Goal: Task Accomplishment & Management: Complete application form

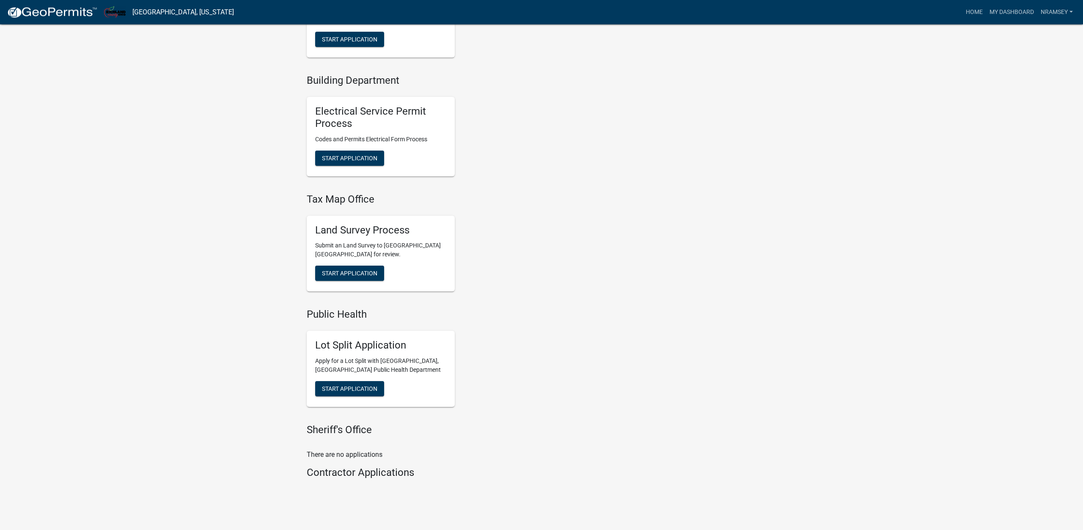
scroll to position [388, 0]
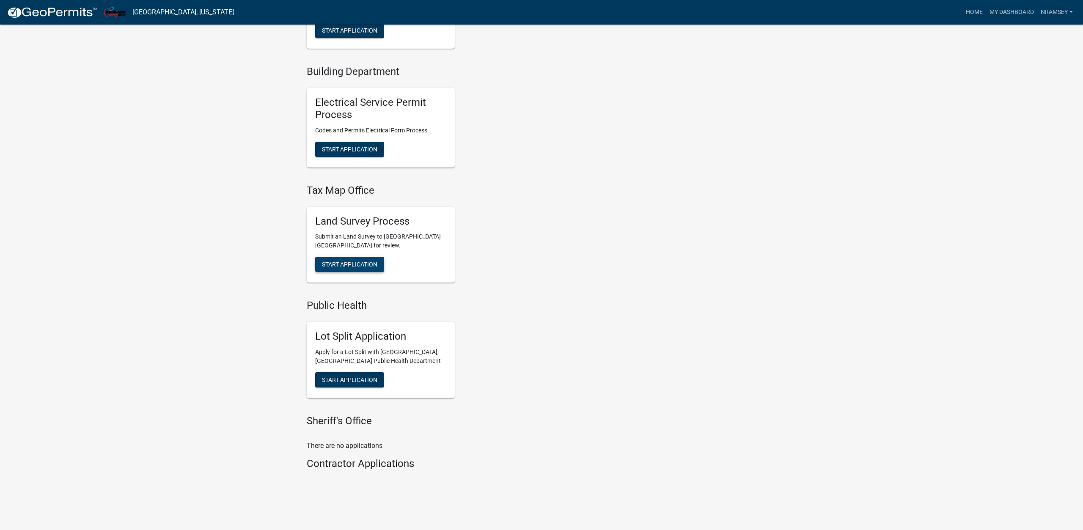
click at [356, 267] on span "Start Application" at bounding box center [349, 264] width 55 height 7
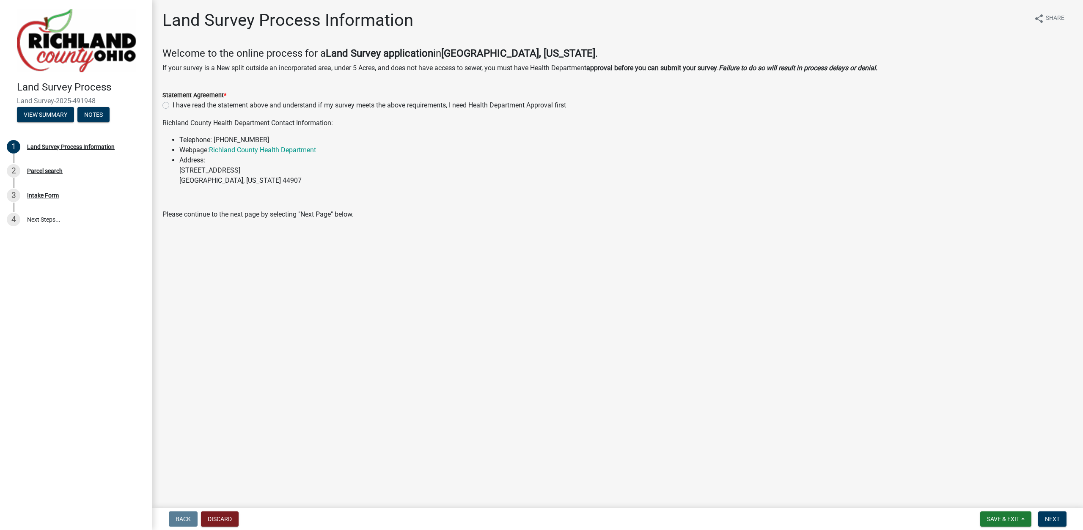
click at [173, 106] on label "I have read the statement above and understand if my survey meets the above req…" at bounding box center [370, 105] width 394 height 10
click at [173, 106] on input "I have read the statement above and understand if my survey meets the above req…" at bounding box center [176, 103] width 6 height 6
radio input "true"
click at [1046, 521] on span "Next" at bounding box center [1052, 519] width 15 height 7
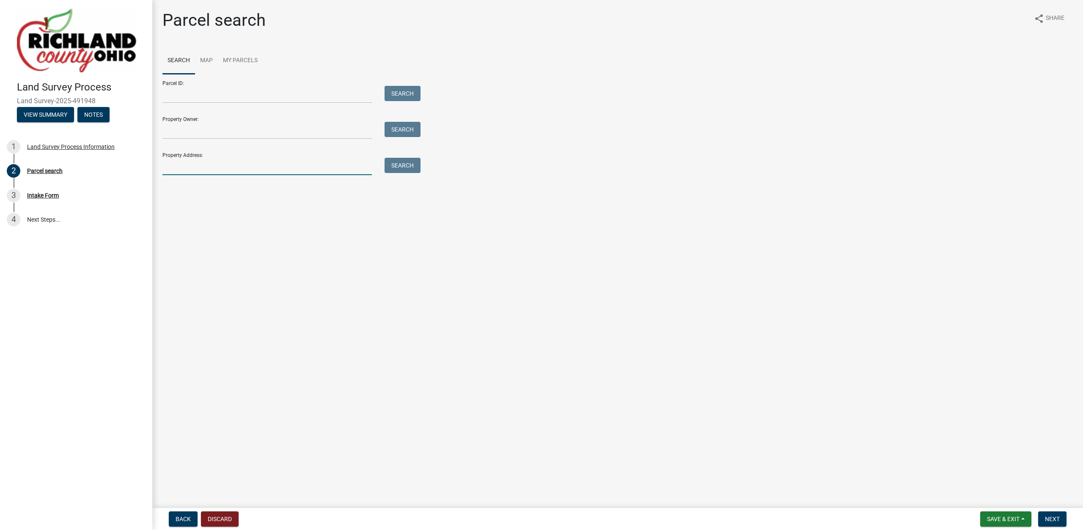
click at [196, 166] on input "Property Address:" at bounding box center [267, 166] width 209 height 17
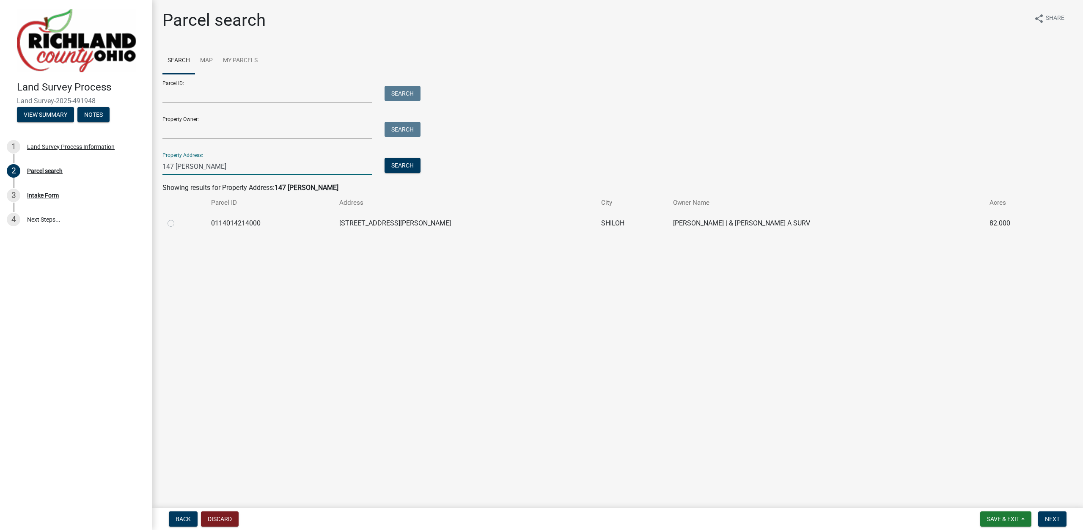
type input "147 [PERSON_NAME]"
click at [178, 218] on label at bounding box center [178, 218] width 0 height 0
click at [178, 223] on input "radio" at bounding box center [181, 221] width 6 height 6
radio input "true"
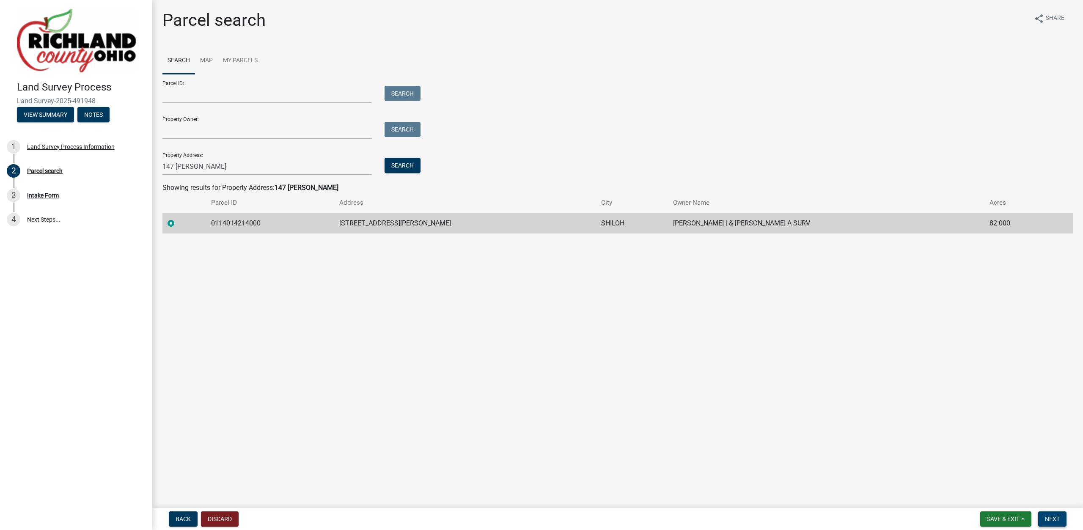
click at [1050, 518] on span "Next" at bounding box center [1052, 519] width 15 height 7
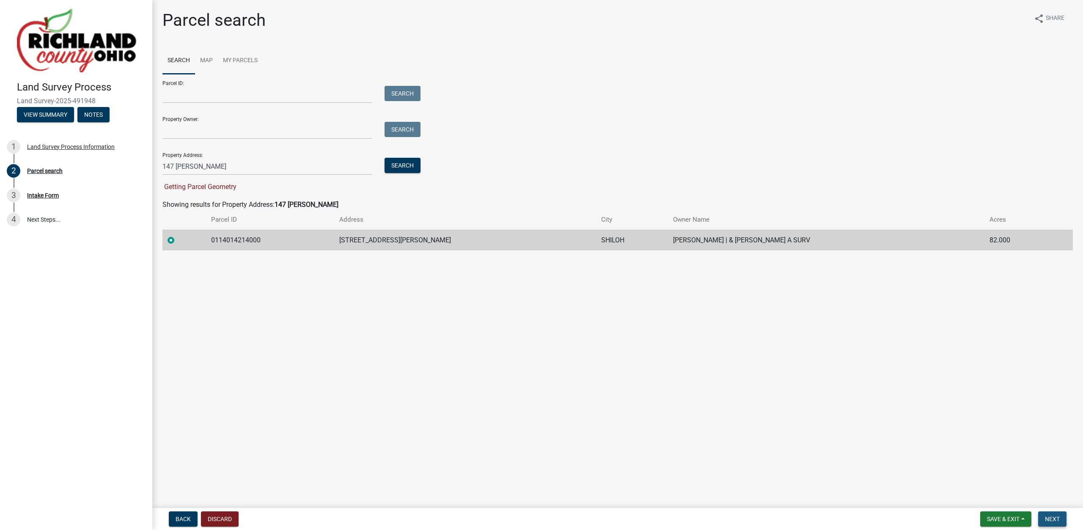
click at [1056, 521] on span "Next" at bounding box center [1052, 519] width 15 height 7
click at [204, 63] on link "Map" at bounding box center [206, 60] width 23 height 27
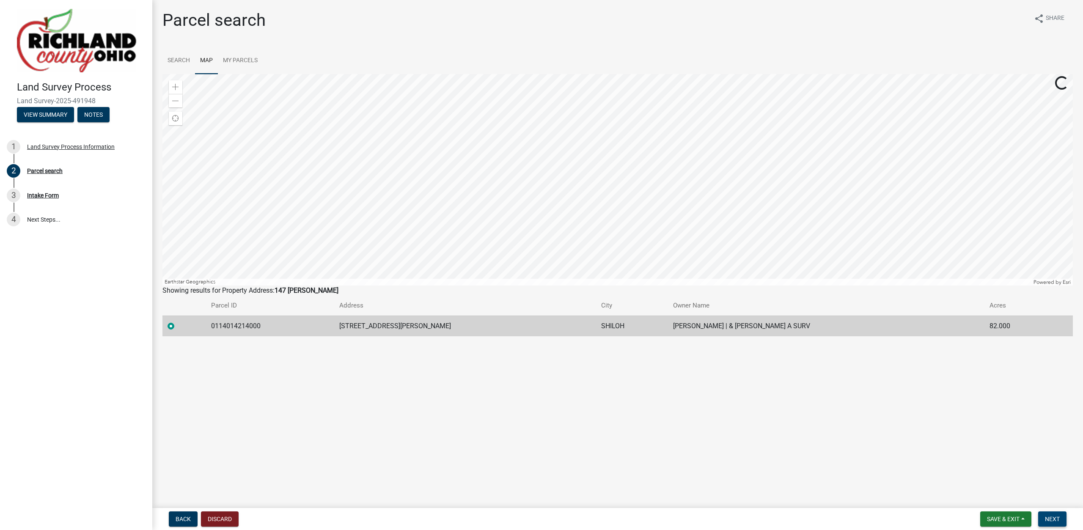
click at [1053, 518] on span "Next" at bounding box center [1052, 519] width 15 height 7
click at [635, 326] on td "SHILOH" at bounding box center [632, 326] width 72 height 21
click at [176, 59] on link "Search" at bounding box center [179, 60] width 33 height 27
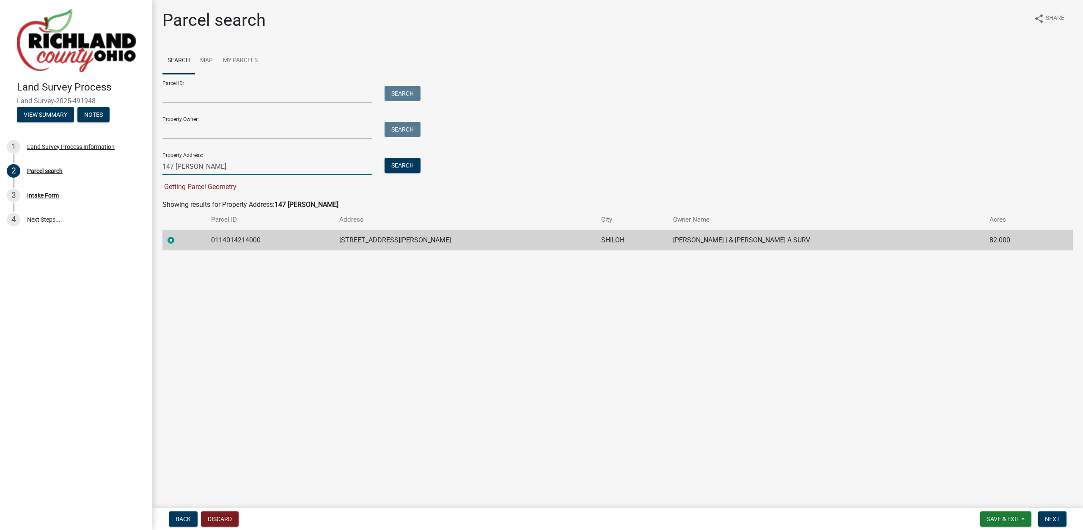
click at [217, 165] on input "147 [PERSON_NAME]" at bounding box center [267, 166] width 209 height 17
click at [407, 168] on button "Search" at bounding box center [403, 165] width 36 height 15
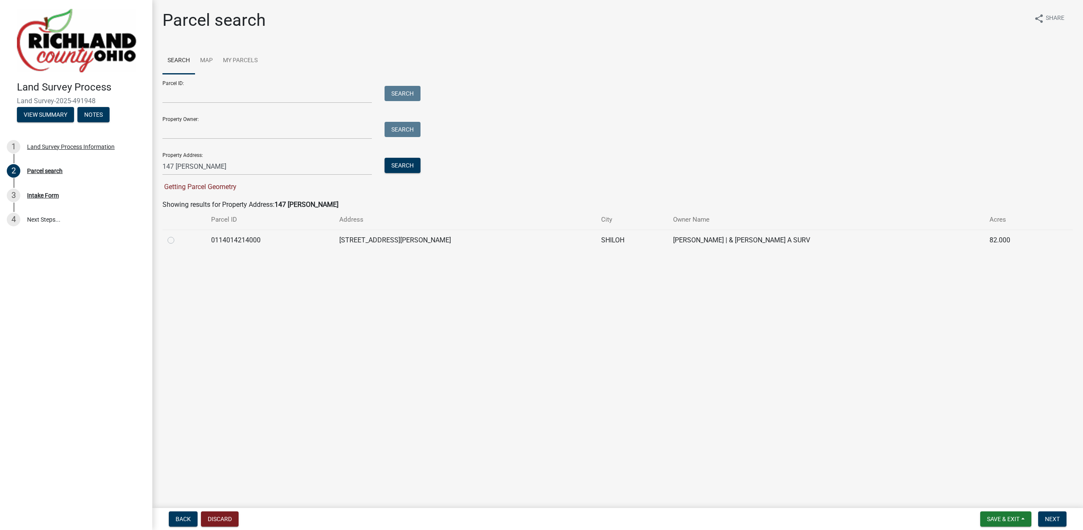
click at [178, 235] on label at bounding box center [178, 235] width 0 height 0
click at [178, 240] on input "radio" at bounding box center [181, 238] width 6 height 6
radio input "true"
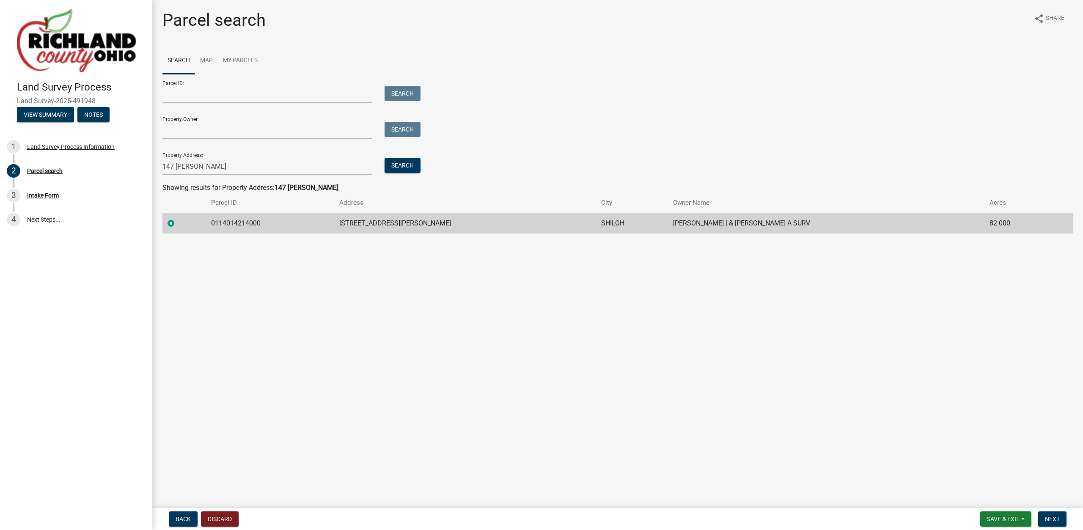
click at [1068, 522] on form "Save & Exit Save Save & Exit Next" at bounding box center [1023, 519] width 93 height 15
click at [1061, 520] on button "Next" at bounding box center [1053, 519] width 28 height 15
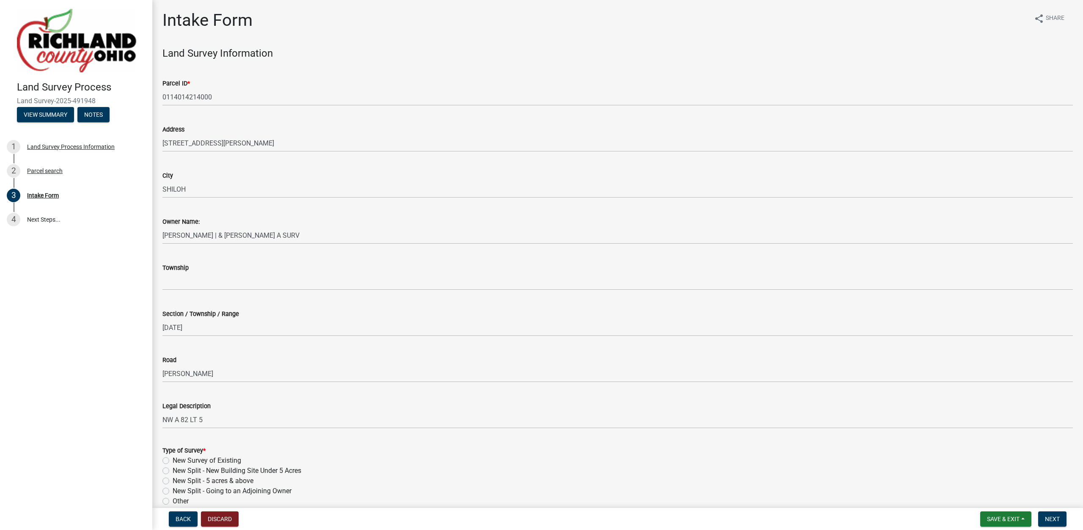
click at [209, 460] on label "New Survey of Existing" at bounding box center [207, 461] width 69 height 10
click at [178, 460] on input "New Survey of Existing" at bounding box center [176, 459] width 6 height 6
radio input "true"
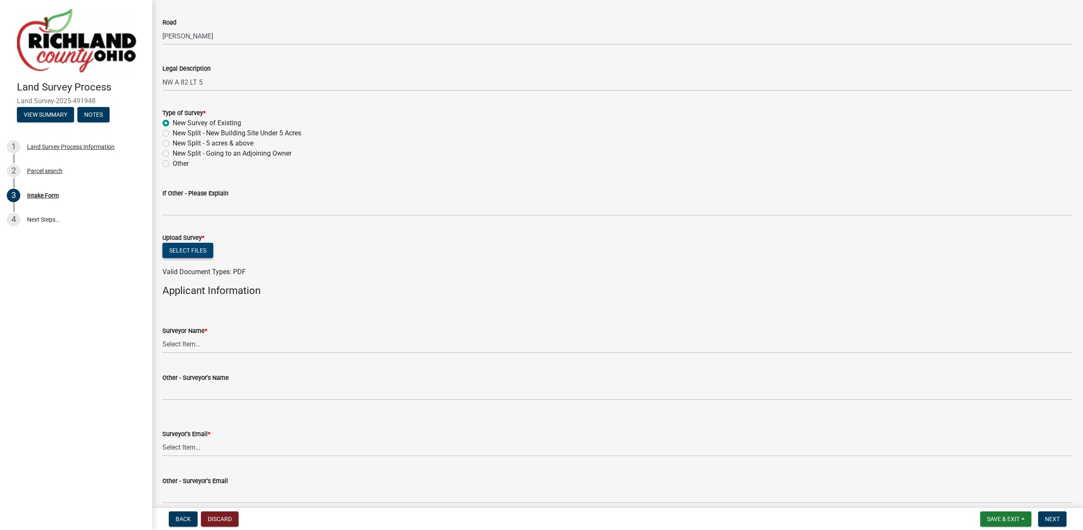
click at [190, 251] on button "Select files" at bounding box center [188, 250] width 51 height 15
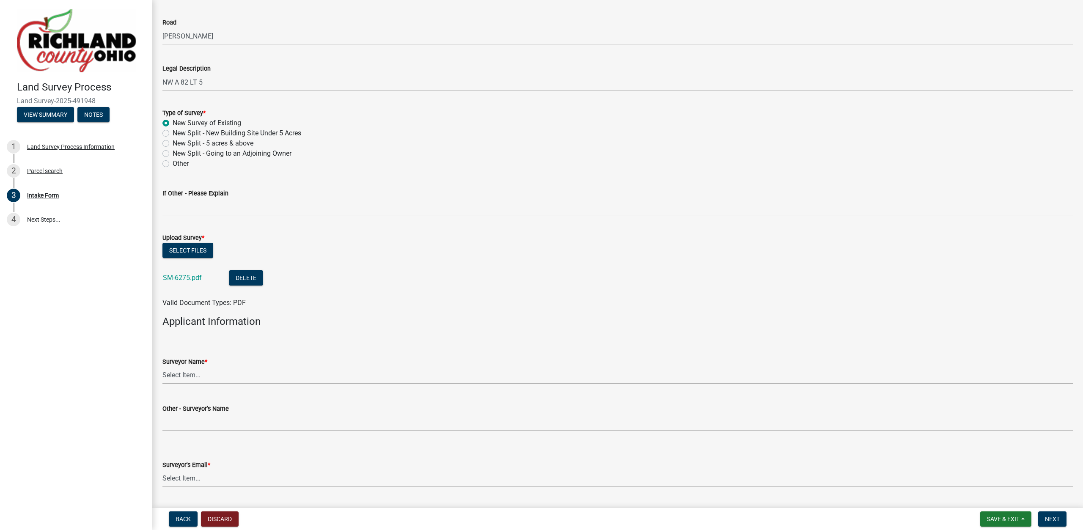
click at [163, 367] on select "Select Item... [PERSON_NAME], [PERSON_NAME], [PERSON_NAME], [PERSON_NAME], [PER…" at bounding box center [618, 375] width 911 height 17
click option "[PERSON_NAME]" at bounding box center [0, 0] width 0 height 0
select select "df139baa-c9dd-46a0-9de6-e37622936459"
click at [163, 470] on select "Select Item... [EMAIL_ADDRESS][DOMAIN_NAME] [EMAIL_ADDRESS][DOMAIN_NAME] [EMAIL…" at bounding box center [618, 478] width 911 height 17
click option "[EMAIL_ADDRESS][PERSON_NAME][DOMAIN_NAME]" at bounding box center [0, 0] width 0 height 0
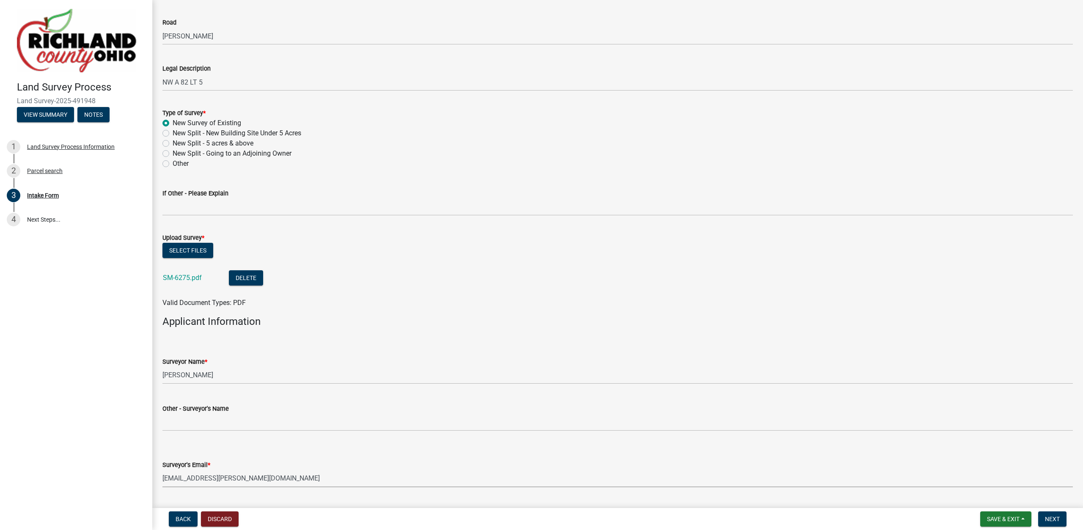
select select "4dbc78f8-37a7-4574-bd6a-c6ff1eaed890"
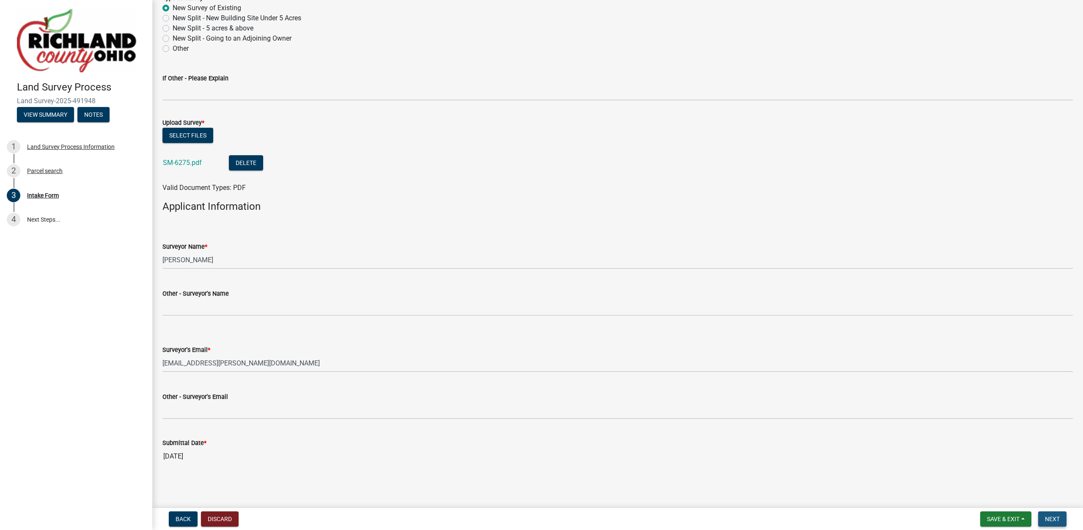
click at [1052, 518] on span "Next" at bounding box center [1052, 519] width 15 height 7
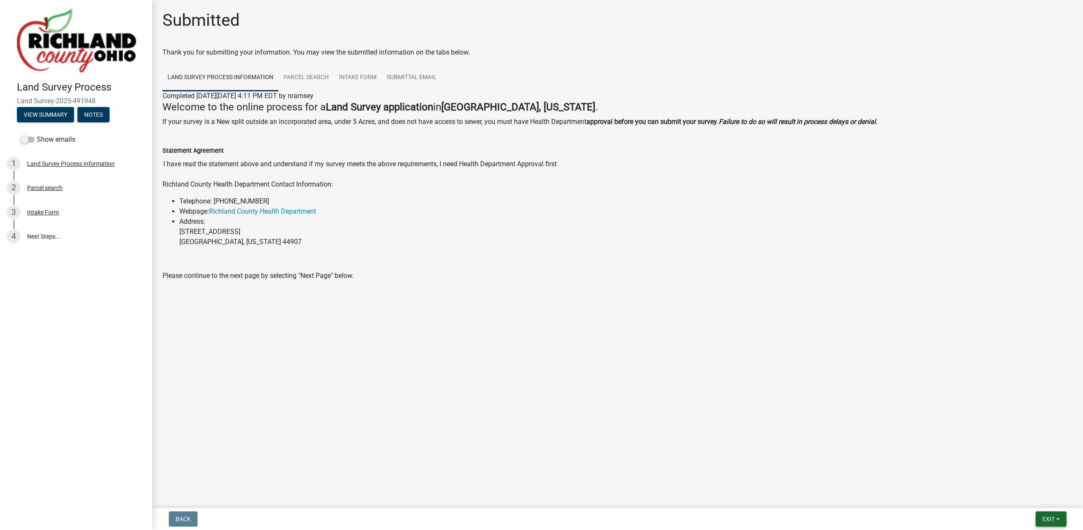
click at [1044, 518] on span "Exit" at bounding box center [1049, 519] width 12 height 7
click at [1030, 500] on button "Save & Exit" at bounding box center [1033, 497] width 68 height 20
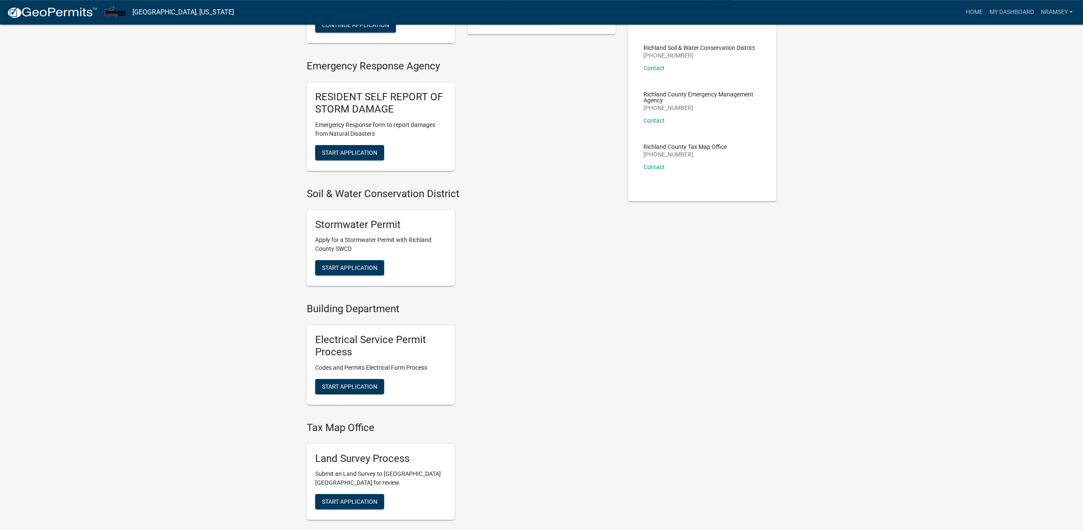
scroll to position [259, 0]
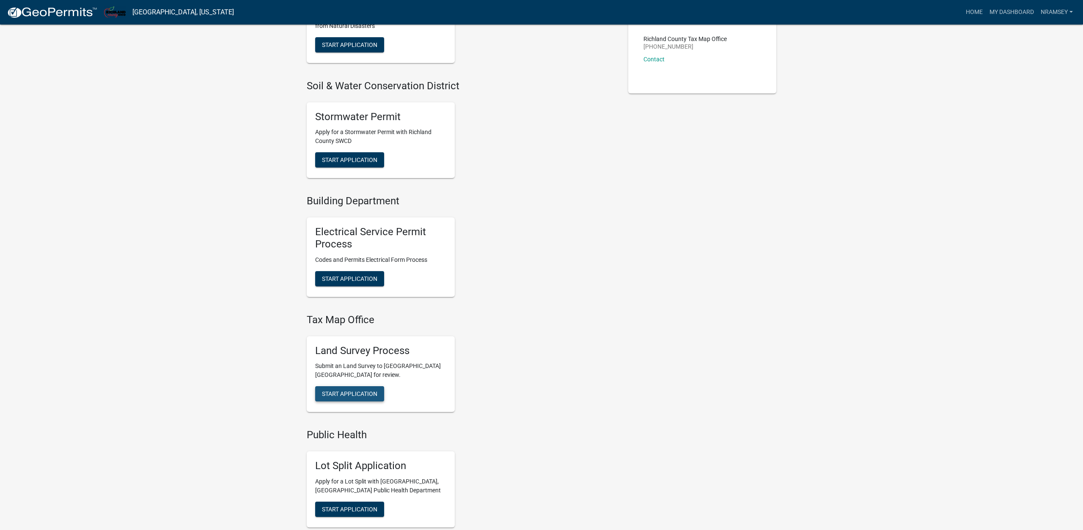
click at [360, 396] on span "Start Application" at bounding box center [349, 394] width 55 height 7
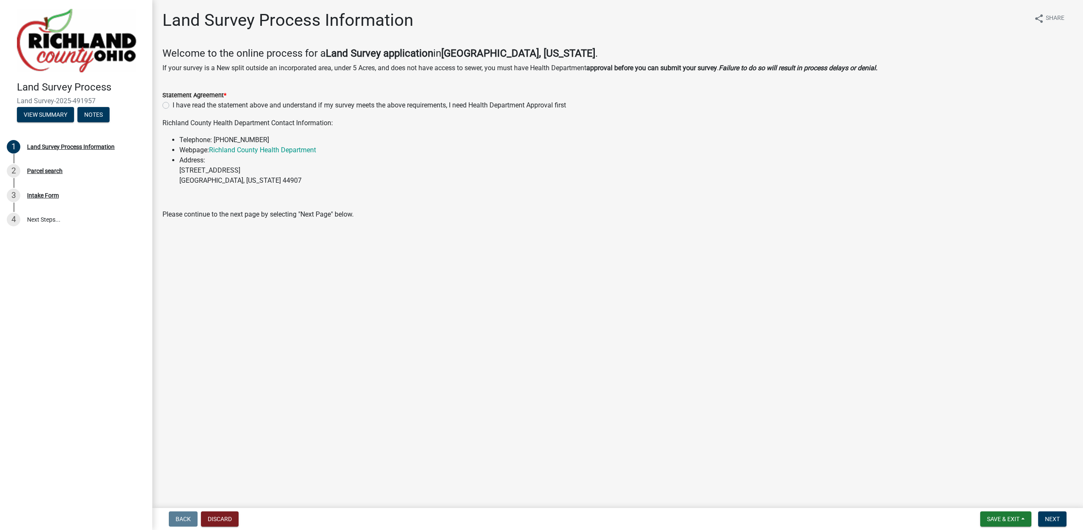
click at [173, 106] on label "I have read the statement above and understand if my survey meets the above req…" at bounding box center [370, 105] width 394 height 10
click at [173, 106] on input "I have read the statement above and understand if my survey meets the above req…" at bounding box center [176, 103] width 6 height 6
radio input "true"
click at [1056, 518] on span "Next" at bounding box center [1052, 519] width 15 height 7
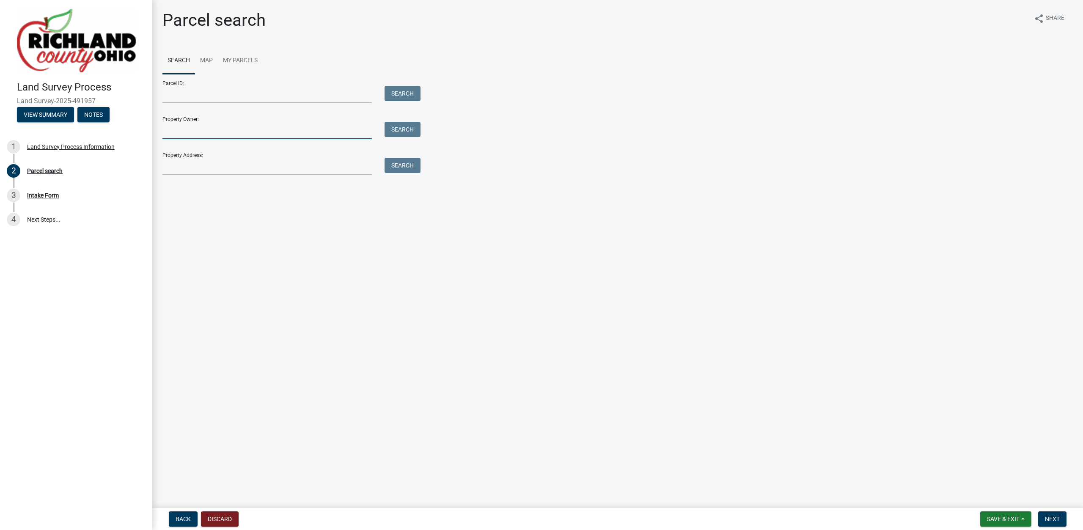
click at [211, 133] on input "Property Owner:" at bounding box center [267, 130] width 209 height 17
type input "one legend"
click at [178, 218] on label at bounding box center [178, 218] width 0 height 0
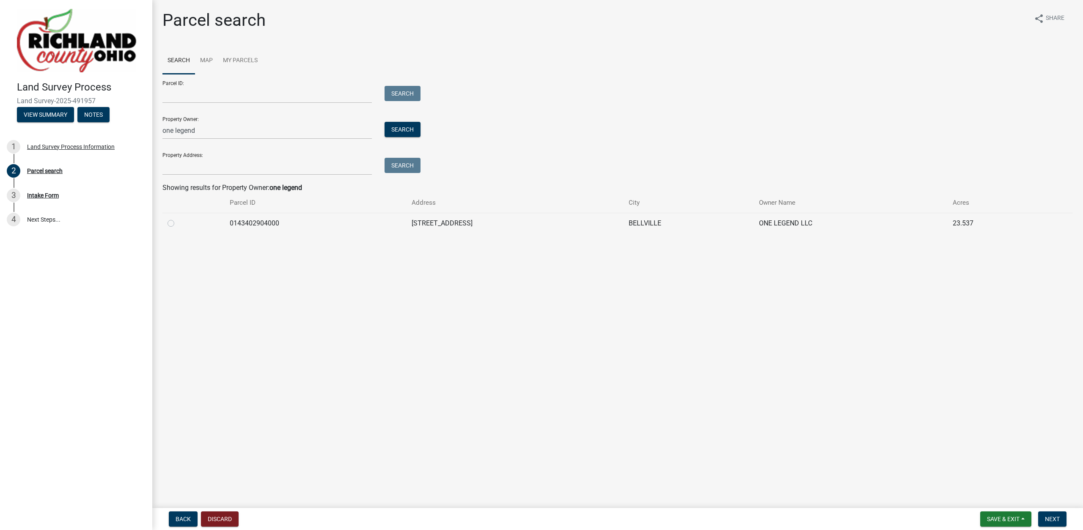
click at [178, 224] on input "radio" at bounding box center [181, 221] width 6 height 6
radio input "true"
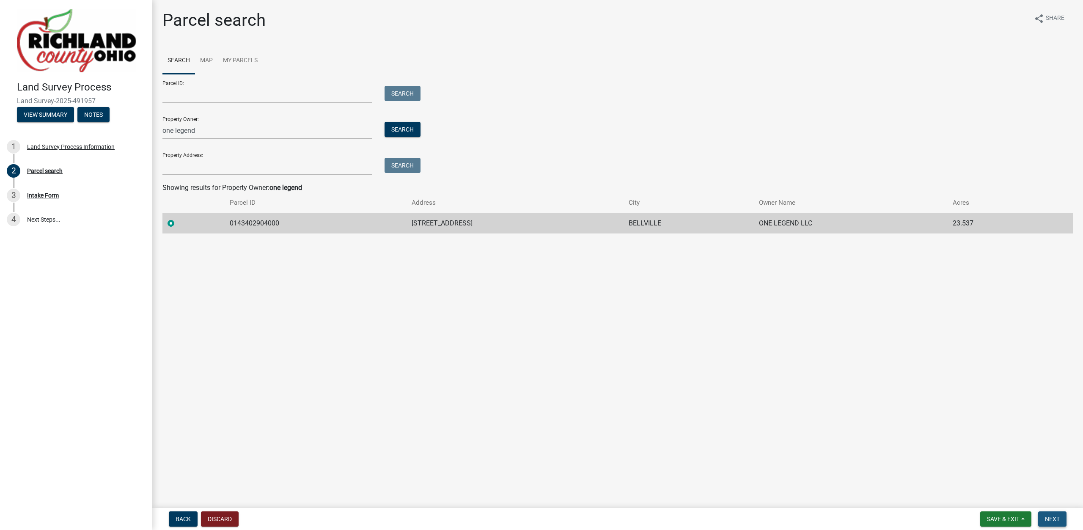
click at [1051, 517] on span "Next" at bounding box center [1052, 519] width 15 height 7
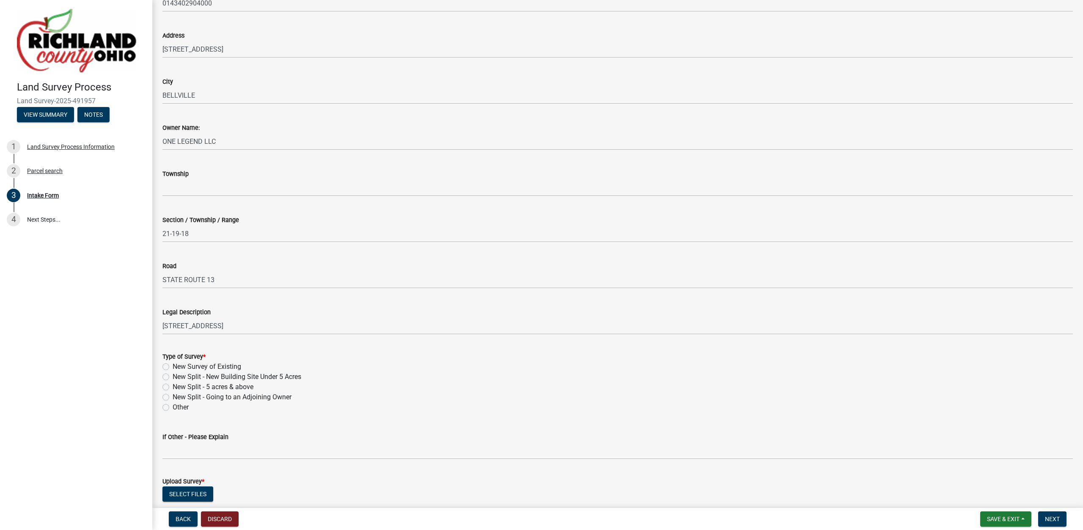
scroll to position [193, 0]
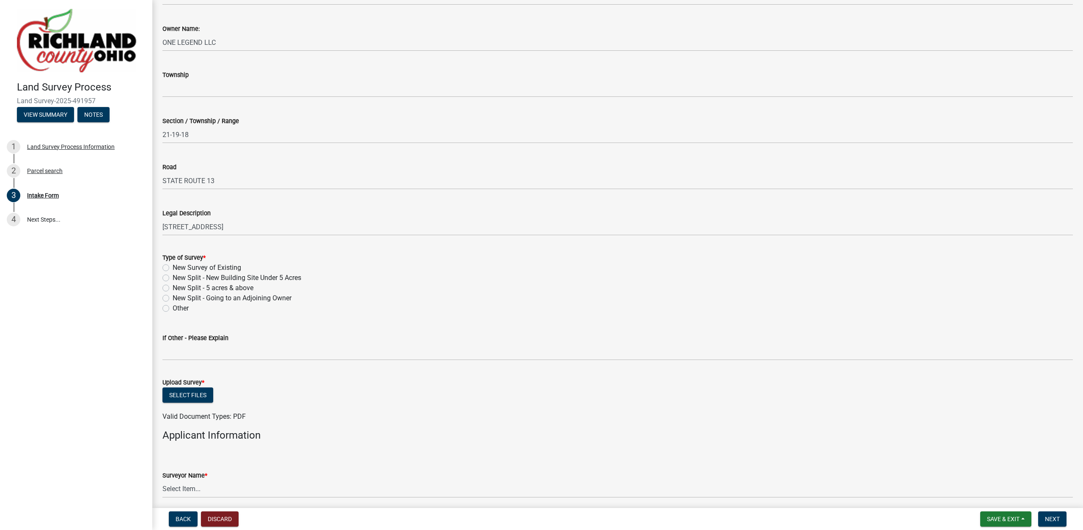
click at [195, 298] on label "New Split - Going to an Adjoining Owner" at bounding box center [232, 298] width 119 height 10
click at [178, 298] on input "New Split - Going to an Adjoining Owner" at bounding box center [176, 296] width 6 height 6
radio input "true"
click at [192, 394] on button "Select files" at bounding box center [188, 395] width 51 height 15
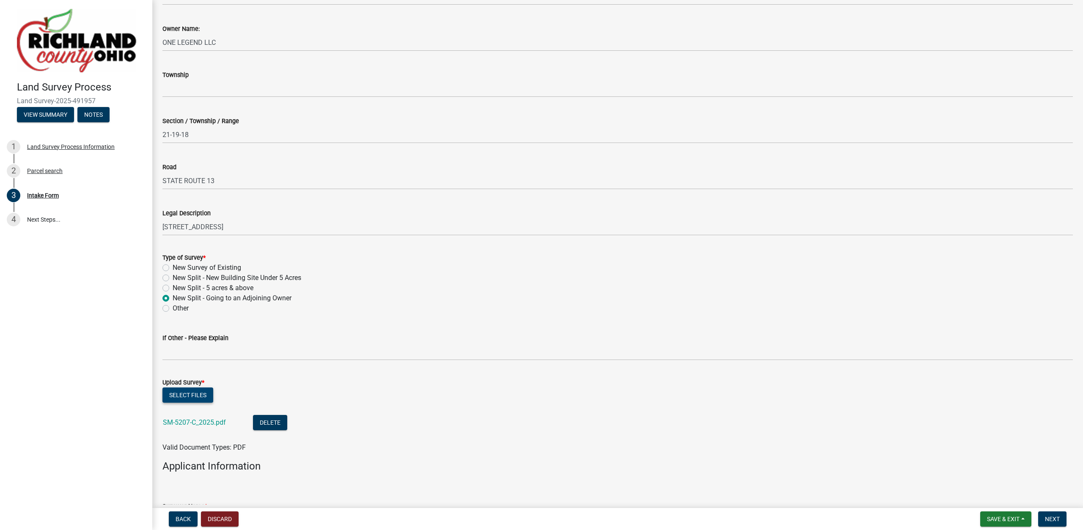
scroll to position [453, 0]
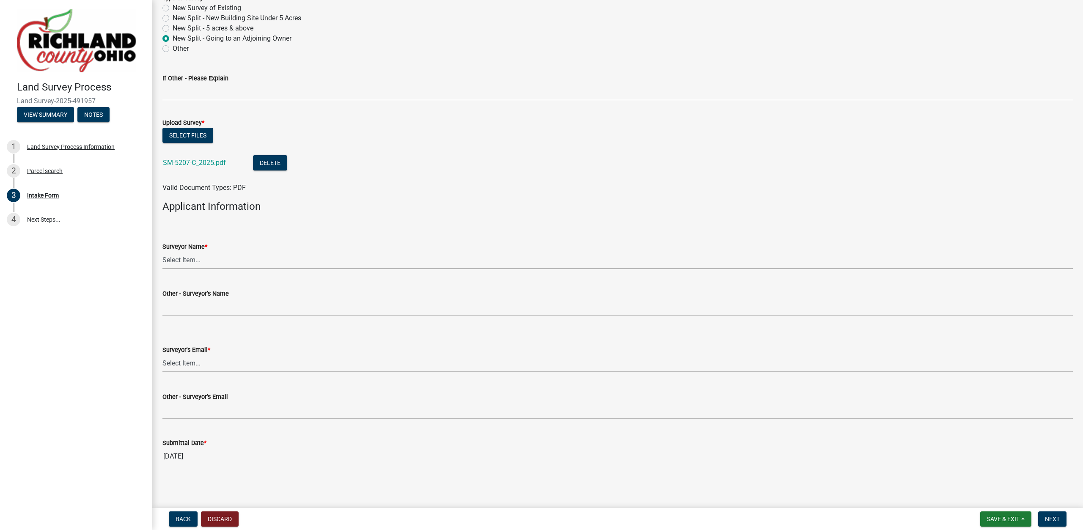
click at [163, 252] on select "Select Item... [PERSON_NAME], [PERSON_NAME], [PERSON_NAME], [PERSON_NAME], [PER…" at bounding box center [618, 260] width 911 height 17
click option "[PERSON_NAME]" at bounding box center [0, 0] width 0 height 0
select select "df139baa-c9dd-46a0-9de6-e37622936459"
click at [163, 355] on select "Select Item... [EMAIL_ADDRESS][DOMAIN_NAME] [EMAIL_ADDRESS][DOMAIN_NAME] [EMAIL…" at bounding box center [618, 363] width 911 height 17
click option "[EMAIL_ADDRESS][PERSON_NAME][DOMAIN_NAME]" at bounding box center [0, 0] width 0 height 0
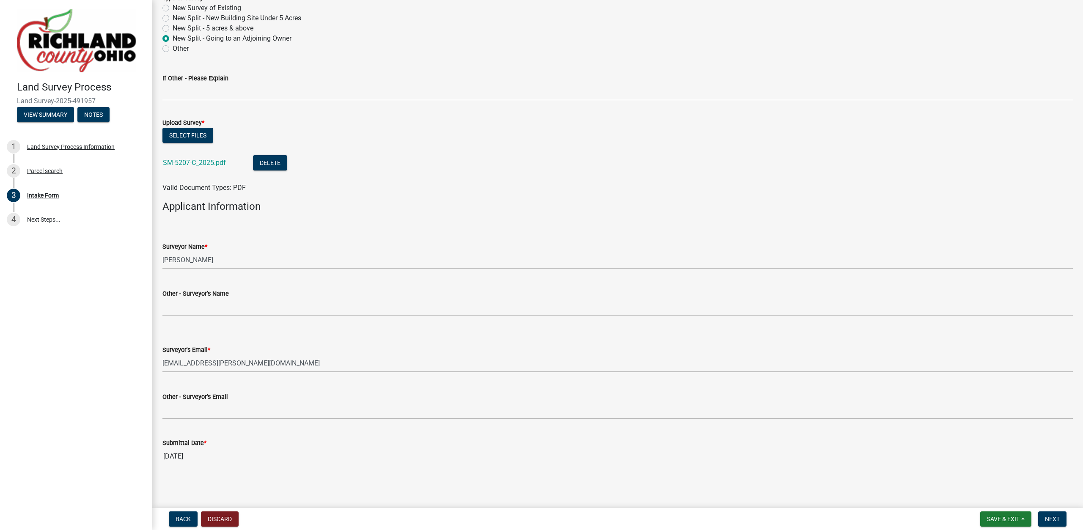
select select "4dbc78f8-37a7-4574-bd6a-c6ff1eaed890"
click at [1047, 512] on button "Next" at bounding box center [1053, 519] width 28 height 15
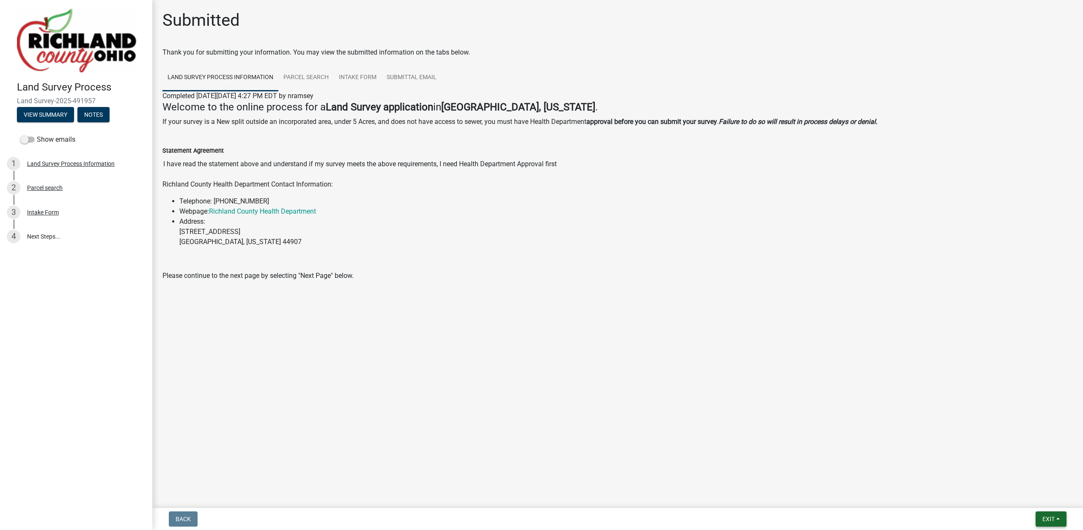
click at [1047, 515] on button "Exit" at bounding box center [1051, 519] width 31 height 15
click at [1036, 494] on button "Save & Exit" at bounding box center [1033, 497] width 68 height 20
